Goal: Information Seeking & Learning: Learn about a topic

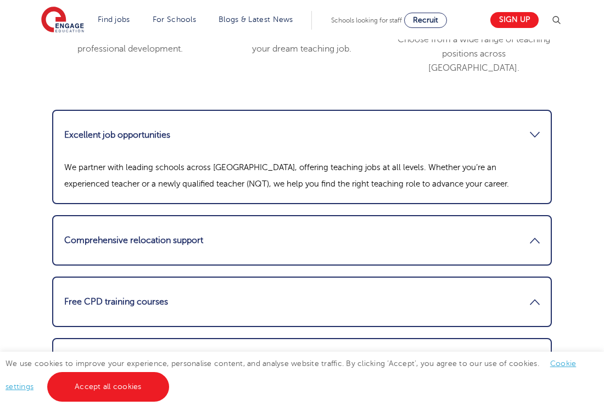
scroll to position [1485, 0]
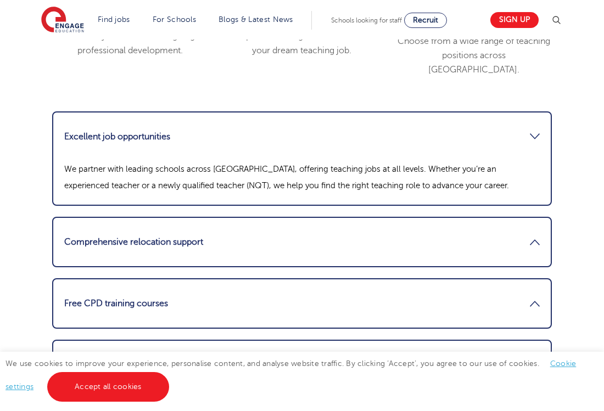
click at [525, 229] on link "Comprehensive relocation support" at bounding box center [301, 242] width 475 height 26
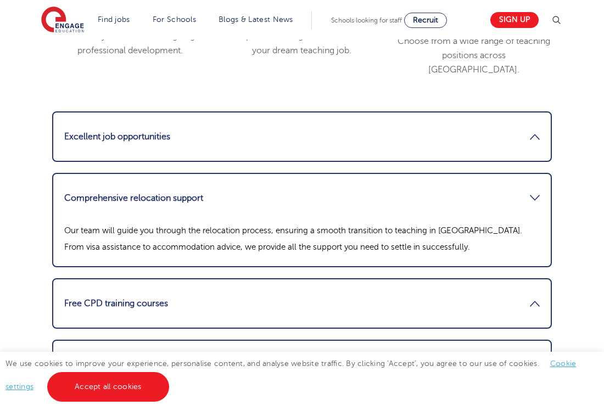
click at [558, 139] on div "Excellent job opportunities We partner with leading schools across [GEOGRAPHIC_…" at bounding box center [302, 343] width 516 height 518
click at [500, 185] on link "Comprehensive relocation support" at bounding box center [301, 198] width 475 height 26
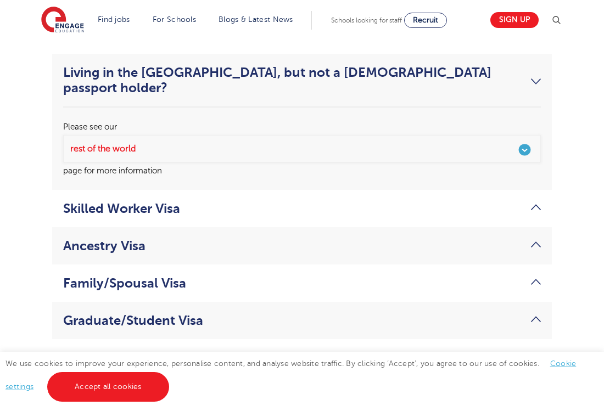
scroll to position [2093, 0]
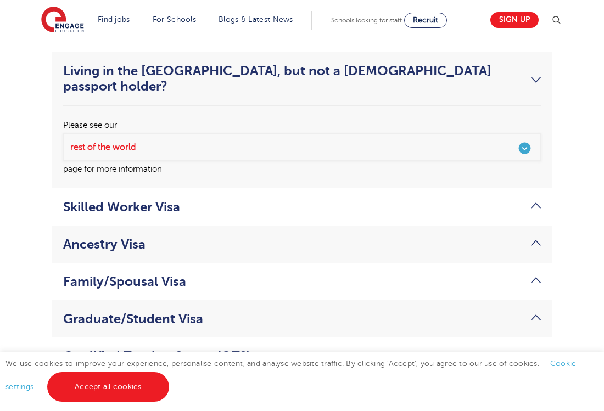
click at [536, 236] on link "Ancestry Visa" at bounding box center [301, 243] width 477 height 15
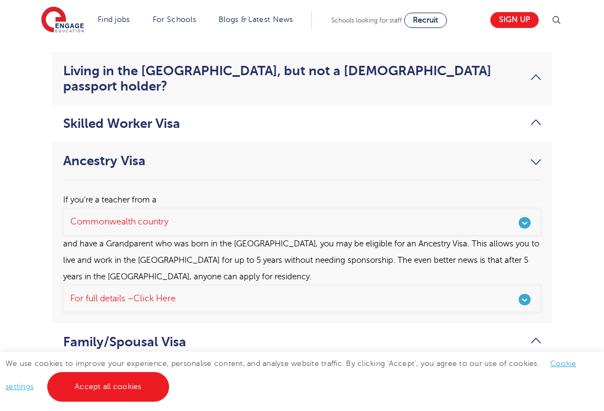
click at [536, 153] on link "Ancestry Visa" at bounding box center [301, 160] width 477 height 15
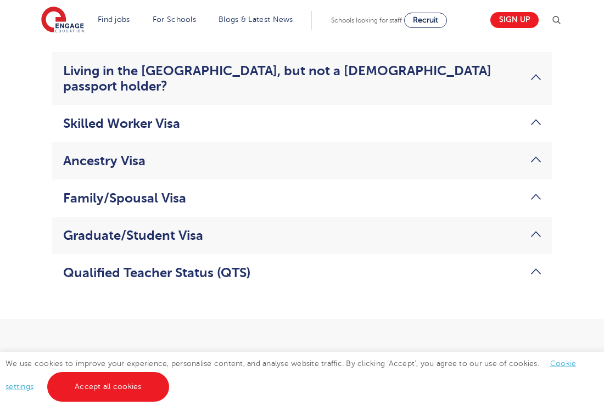
click at [543, 105] on li "Skilled Worker Visa The most common visa used by teachers to come to work in th…" at bounding box center [301, 123] width 499 height 37
click at [536, 116] on link "Skilled Worker Visa" at bounding box center [301, 123] width 477 height 15
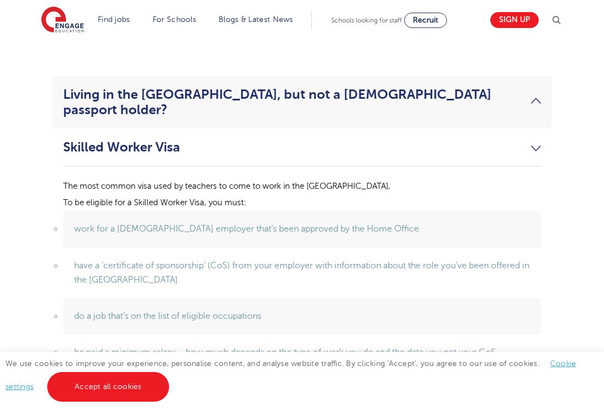
scroll to position [2068, 0]
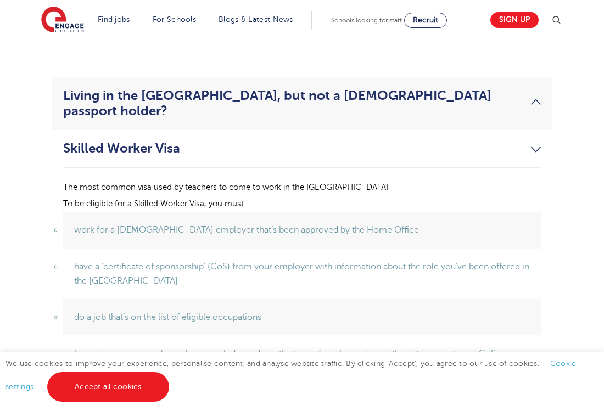
click at [535, 140] on link "Skilled Worker Visa" at bounding box center [301, 147] width 477 height 15
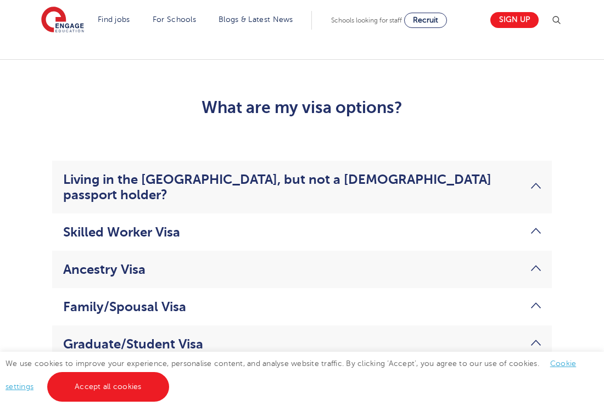
scroll to position [1982, 0]
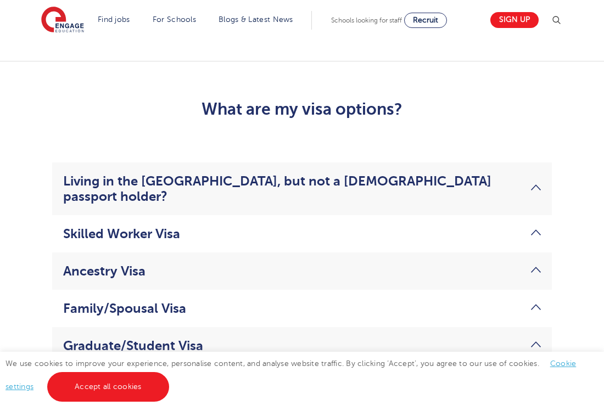
click at [184, 364] on li "Qualified Teacher Status (QTS) In addition to your visa, you’ll likely need to …" at bounding box center [301, 382] width 499 height 37
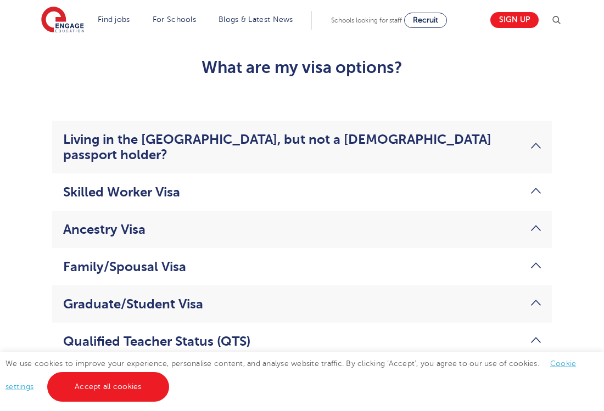
scroll to position [2024, 0]
click at [240, 334] on link "Qualified Teacher Status (QTS)" at bounding box center [301, 341] width 477 height 15
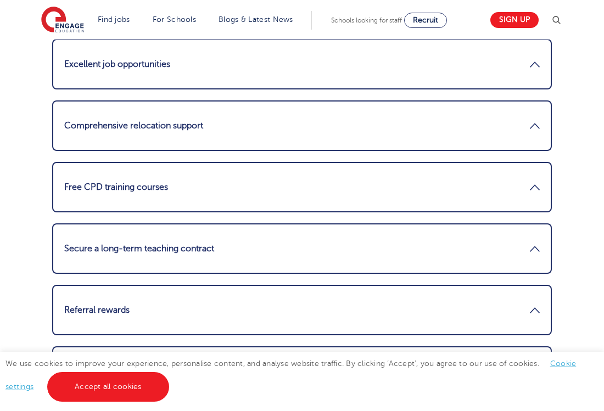
scroll to position [1557, 0]
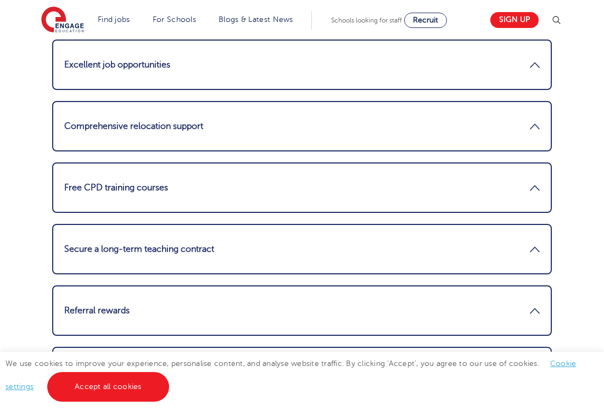
click at [379, 174] on link "Free CPD training courses" at bounding box center [301, 187] width 475 height 26
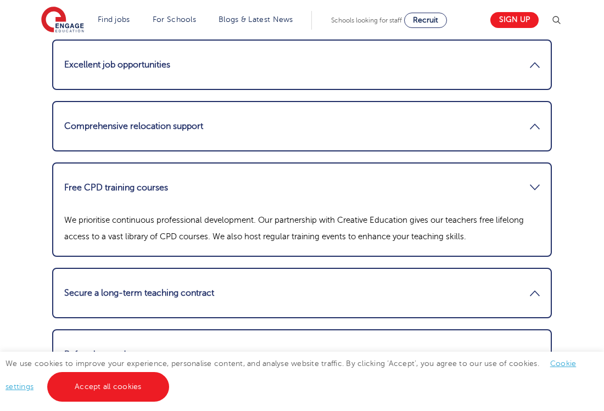
click at [379, 174] on link "Free CPD training courses" at bounding box center [301, 187] width 475 height 26
